Goal: Task Accomplishment & Management: Manage account settings

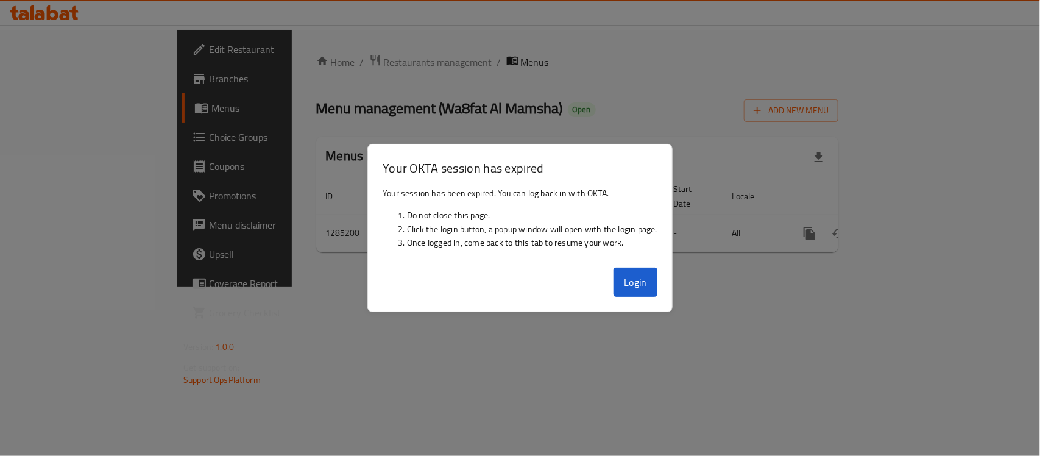
click at [623, 284] on button "Login" at bounding box center [635, 281] width 44 height 29
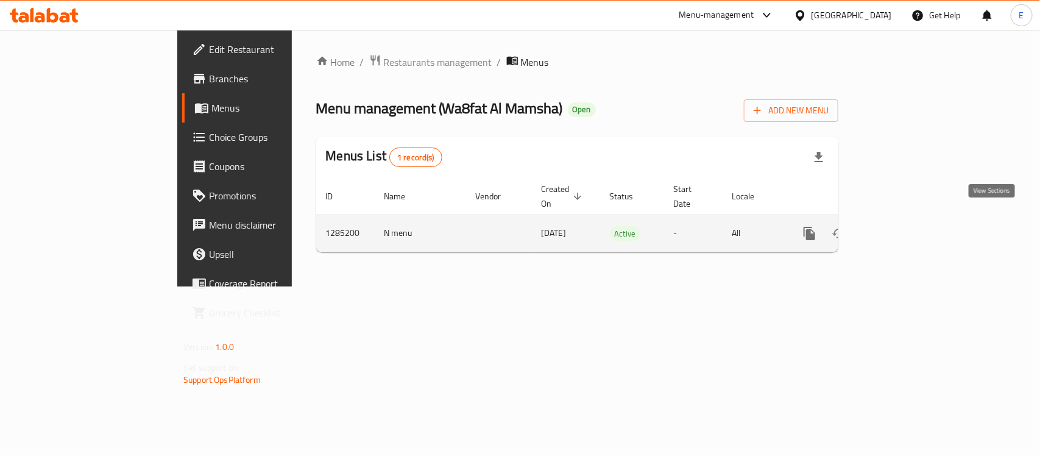
click at [905, 226] on icon "enhanced table" at bounding box center [897, 233] width 15 height 15
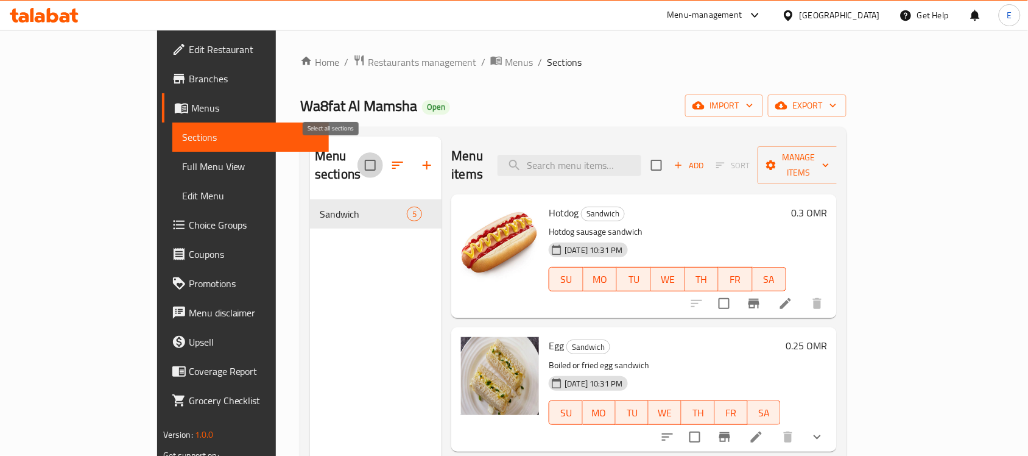
click at [358, 155] on input "checkbox" at bounding box center [371, 165] width 26 height 26
checkbox input "true"
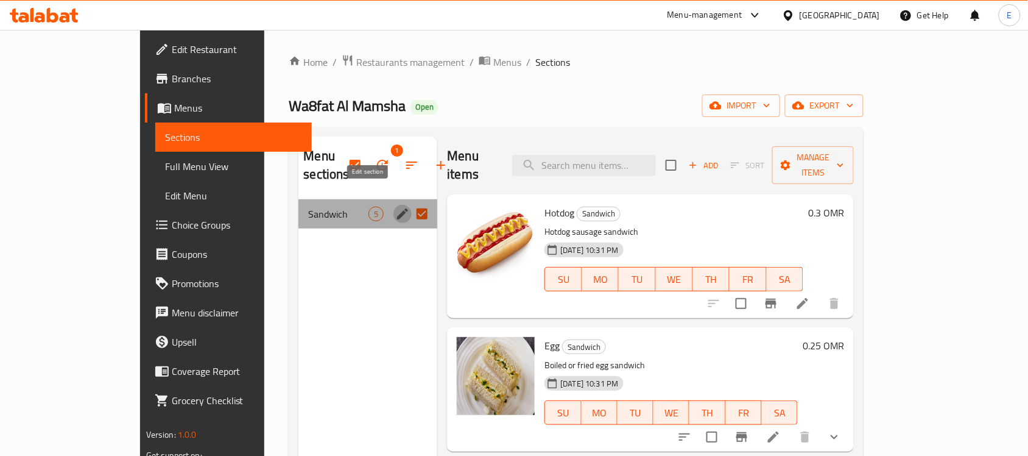
click at [395, 207] on icon "edit" at bounding box center [402, 214] width 15 height 15
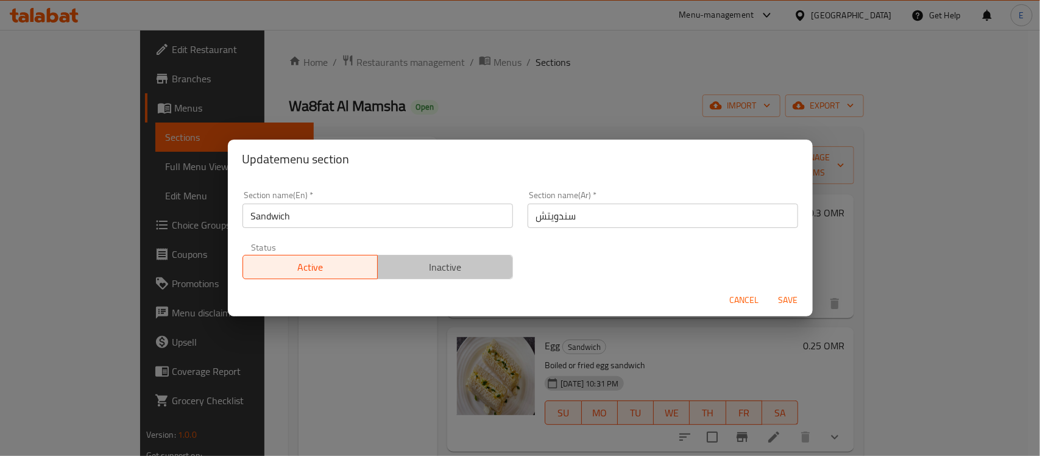
click at [450, 274] on span "Inactive" at bounding box center [445, 267] width 125 height 18
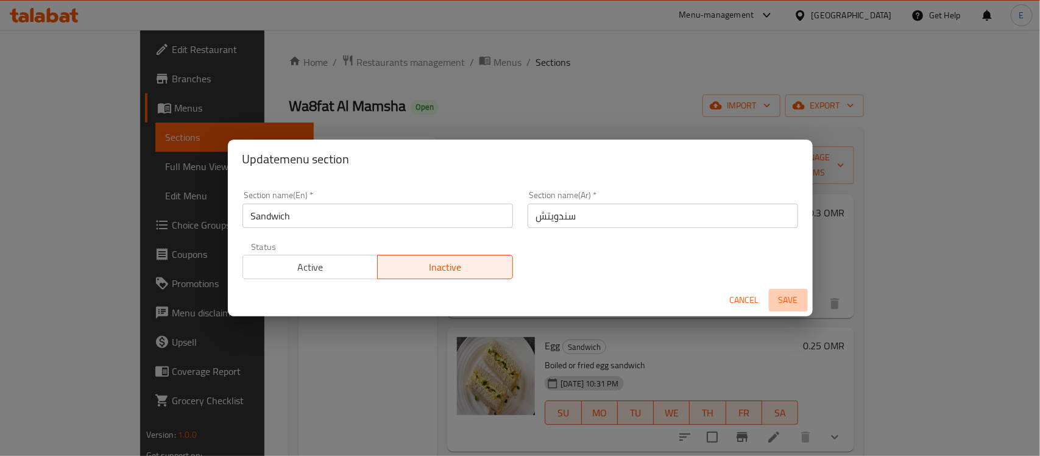
click at [790, 296] on span "Save" at bounding box center [788, 299] width 29 height 15
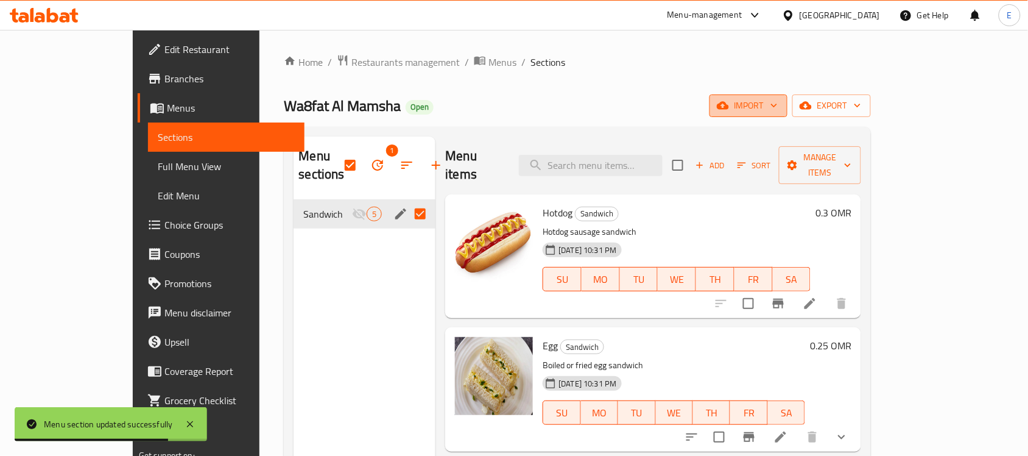
click at [778, 108] on span "import" at bounding box center [748, 105] width 58 height 15
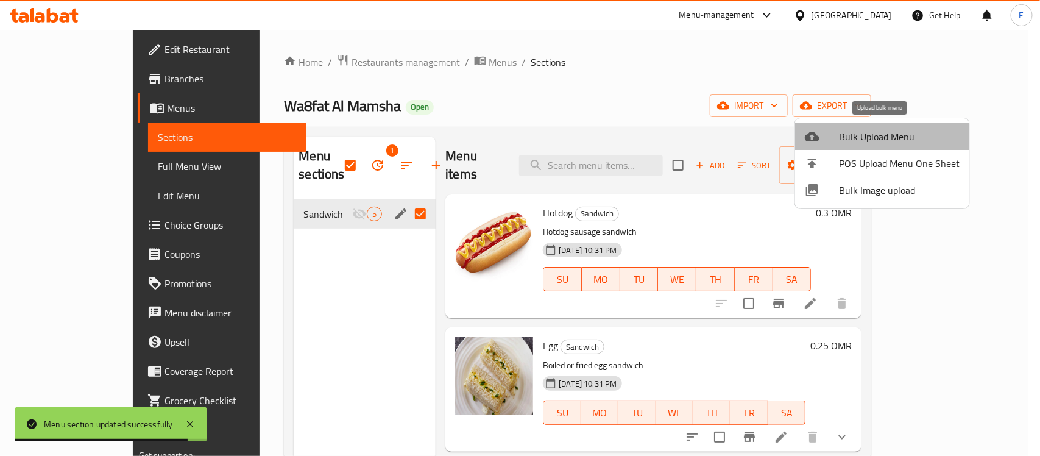
click at [884, 135] on span "Bulk Upload Menu" at bounding box center [899, 136] width 121 height 15
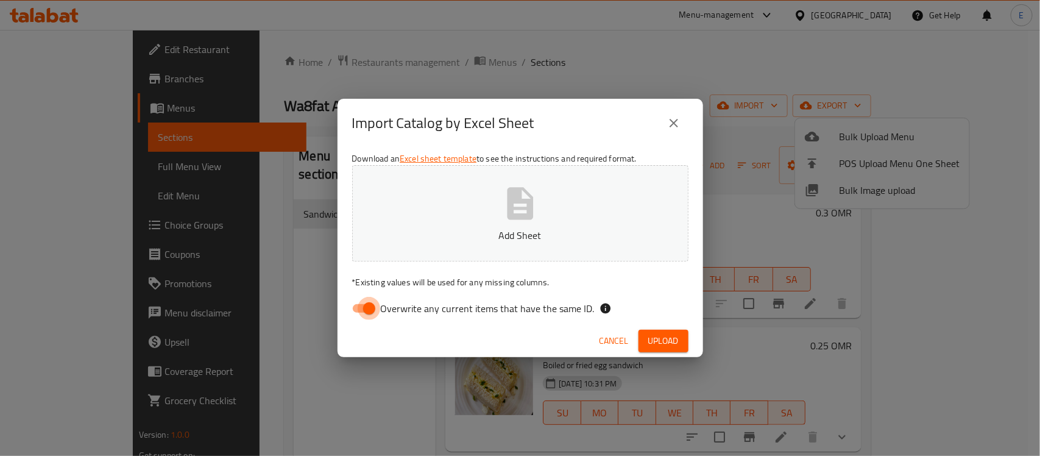
click at [366, 308] on input "Overwrite any current items that have the same ID." at bounding box center [368, 308] width 69 height 23
checkbox input "false"
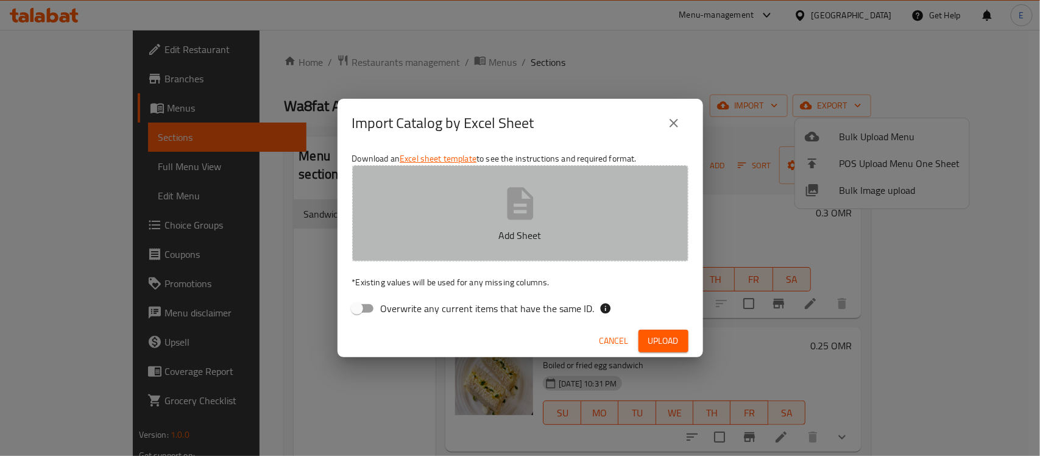
click at [500, 223] on button "Add Sheet" at bounding box center [520, 213] width 336 height 96
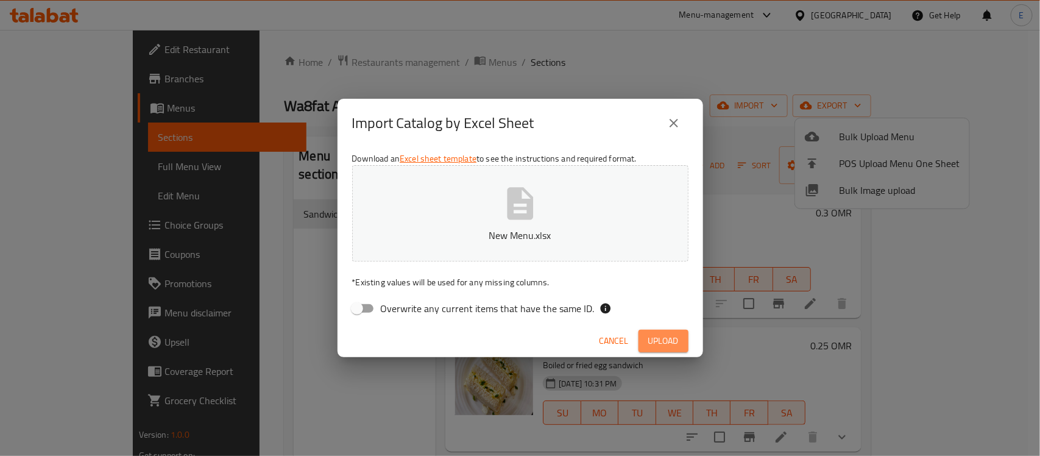
click at [668, 345] on span "Upload" at bounding box center [663, 340] width 30 height 15
click at [484, 196] on button "New Menu.xlsx" at bounding box center [520, 213] width 336 height 96
click at [656, 333] on span "Upload" at bounding box center [663, 340] width 30 height 15
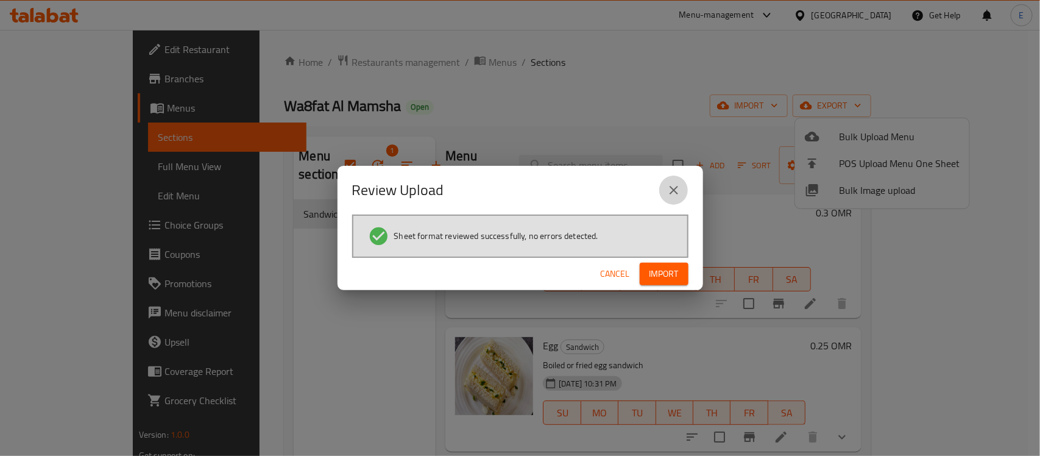
click at [676, 191] on icon "close" at bounding box center [673, 190] width 15 height 15
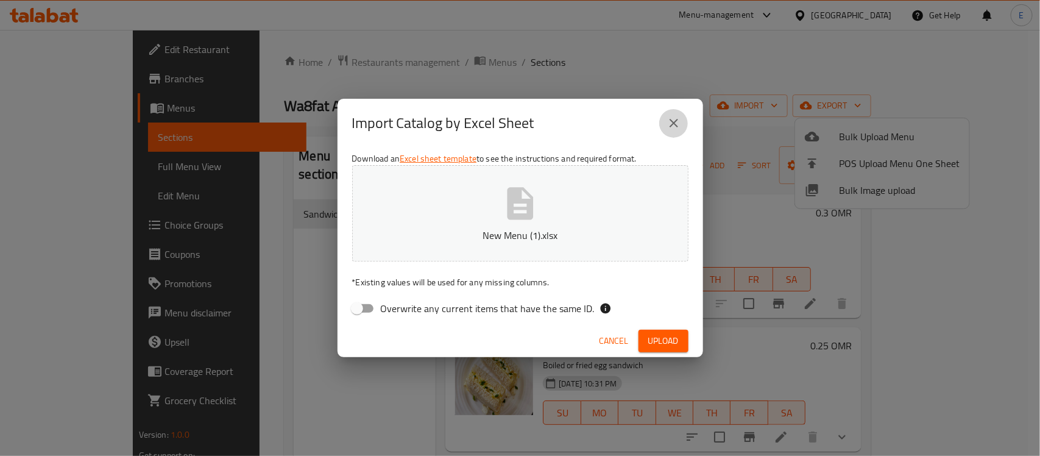
click at [671, 125] on icon "close" at bounding box center [674, 123] width 9 height 9
